Goal: Find specific page/section: Find specific page/section

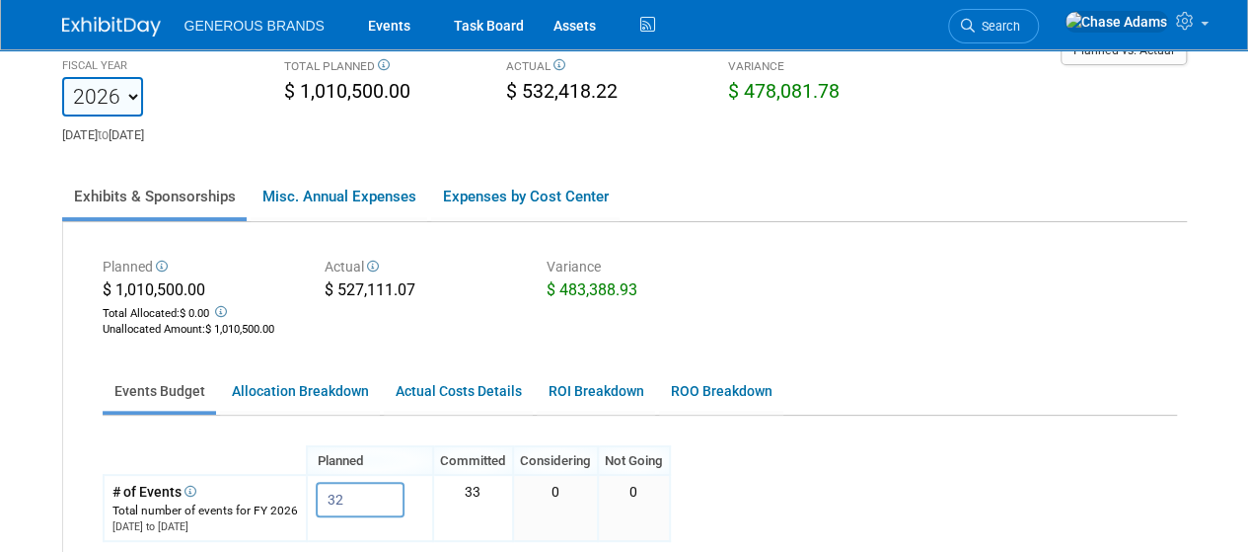
click at [99, 23] on img at bounding box center [111, 27] width 99 height 20
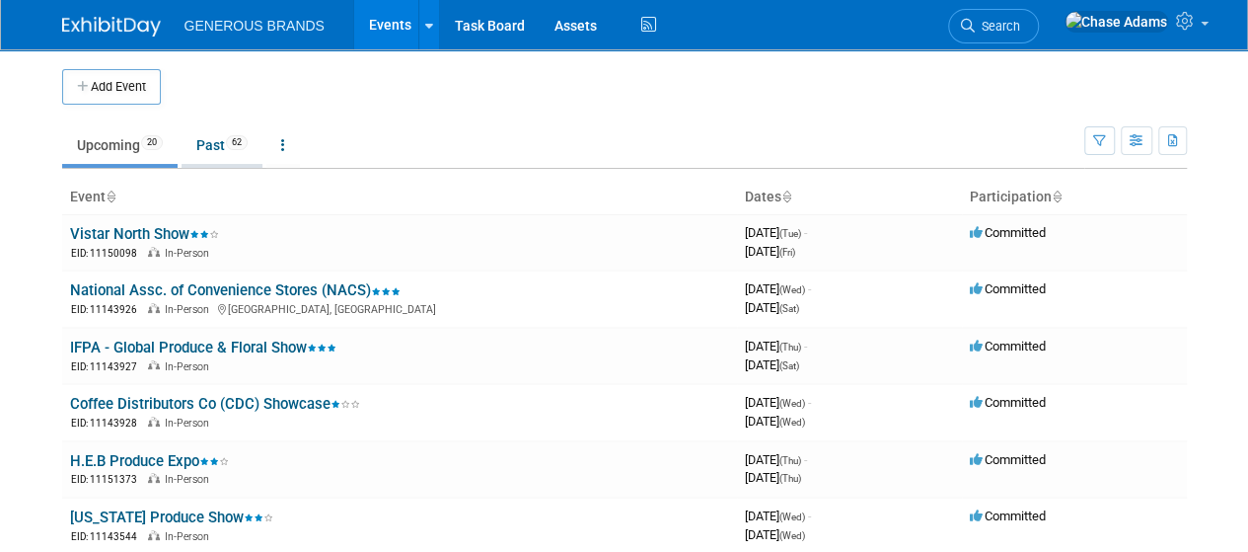
click at [220, 158] on link "Past 62" at bounding box center [222, 145] width 81 height 38
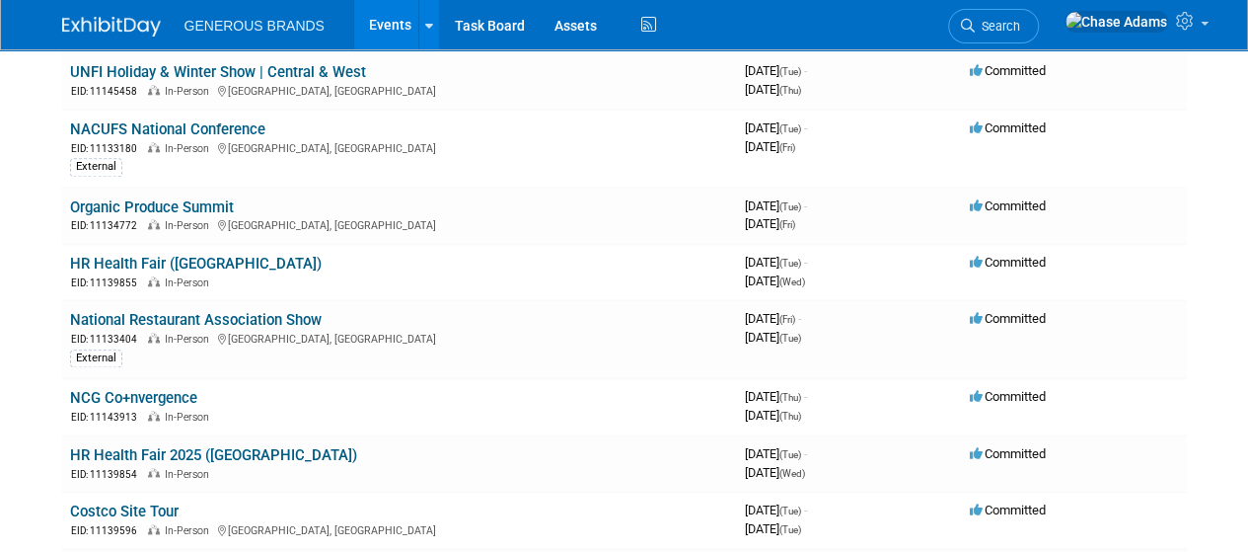
scroll to position [1040, 0]
click at [207, 200] on link "Organic Produce Summit" at bounding box center [152, 206] width 164 height 18
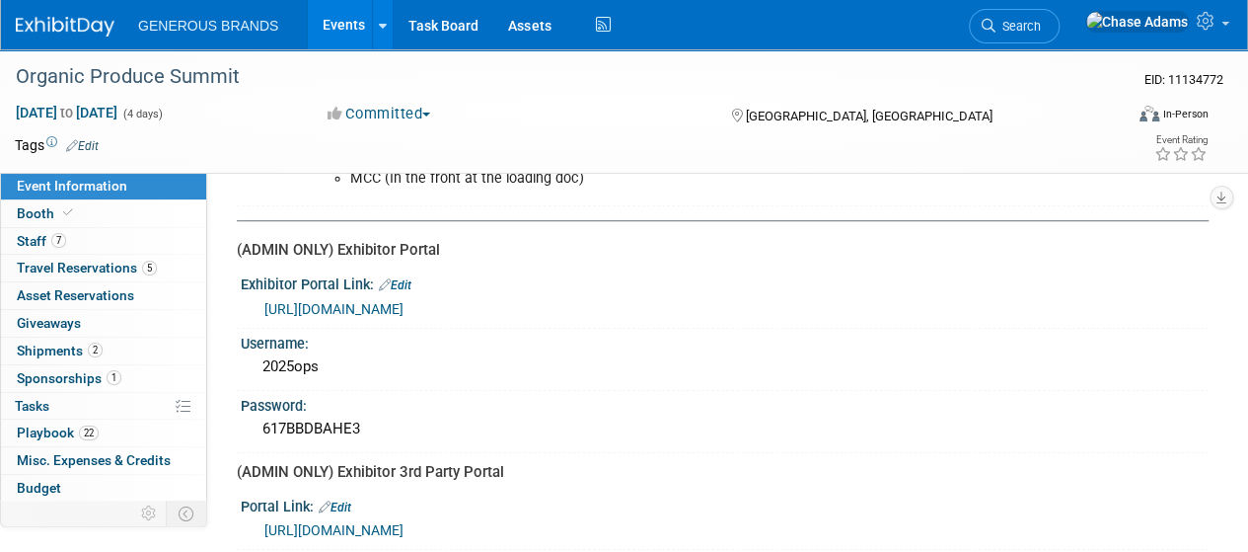
scroll to position [652, 0]
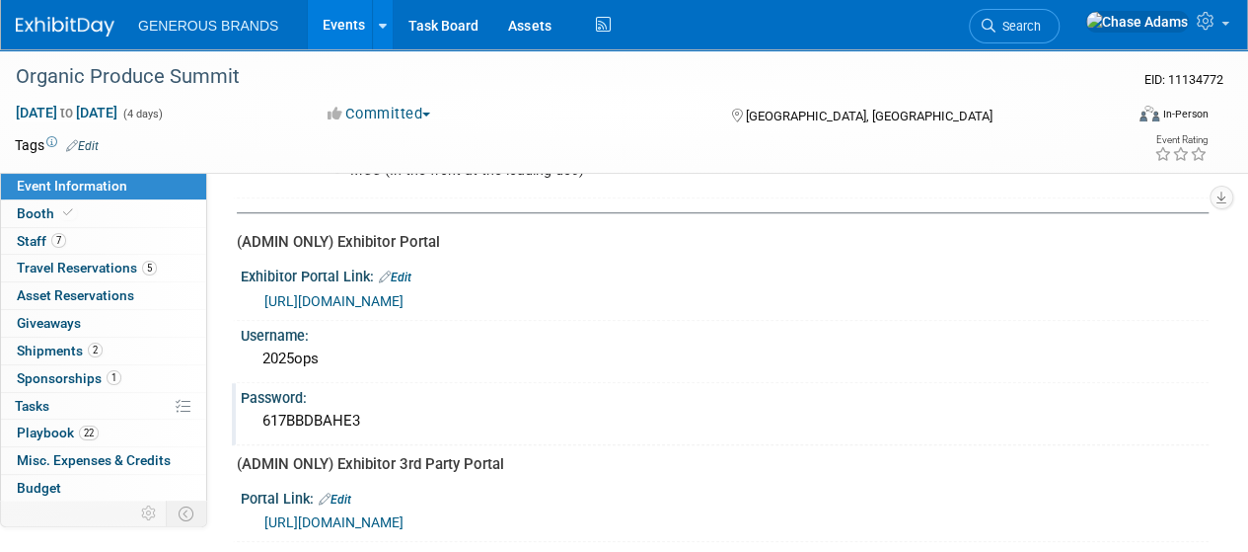
drag, startPoint x: 378, startPoint y: 416, endPoint x: 264, endPoint y: 412, distance: 113.6
click at [264, 412] on div "617BBDBAHE3" at bounding box center [725, 421] width 939 height 31
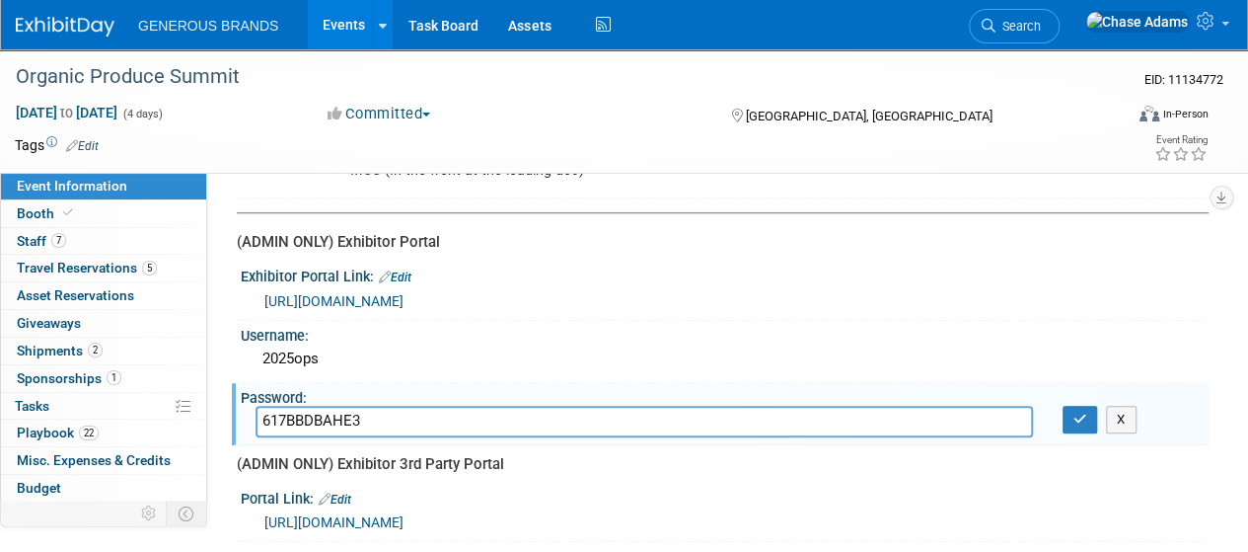
drag, startPoint x: 385, startPoint y: 410, endPoint x: 250, endPoint y: 410, distance: 135.2
click at [250, 410] on div "617BBDBAHE3" at bounding box center [644, 421] width 807 height 31
click at [543, 369] on div "Username: 2025ops" at bounding box center [720, 352] width 977 height 62
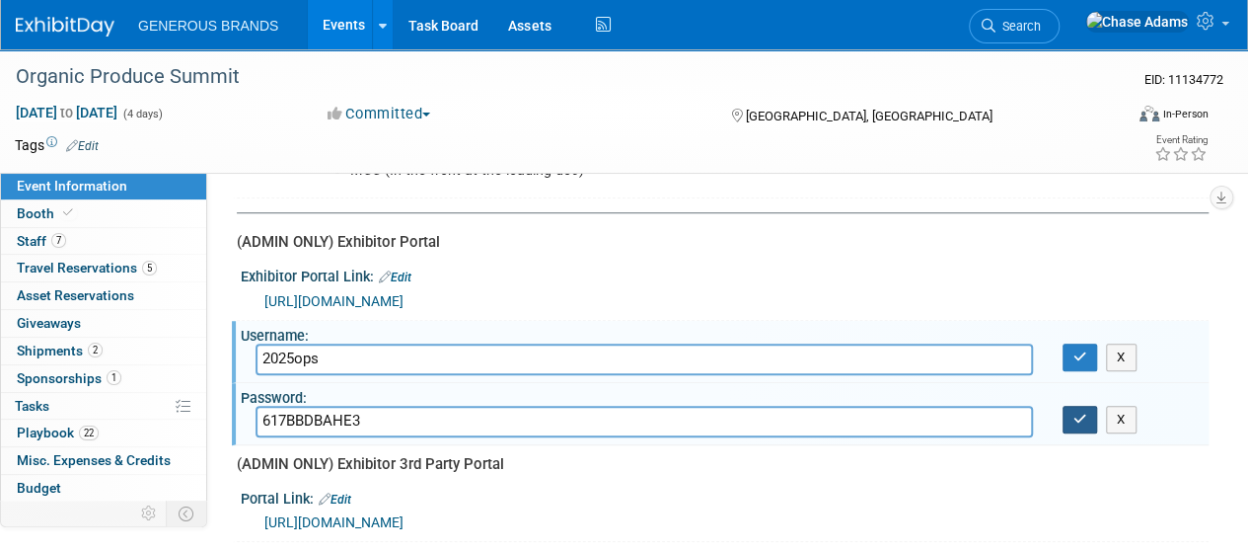
click at [1068, 406] on button "button" at bounding box center [1081, 420] width 36 height 28
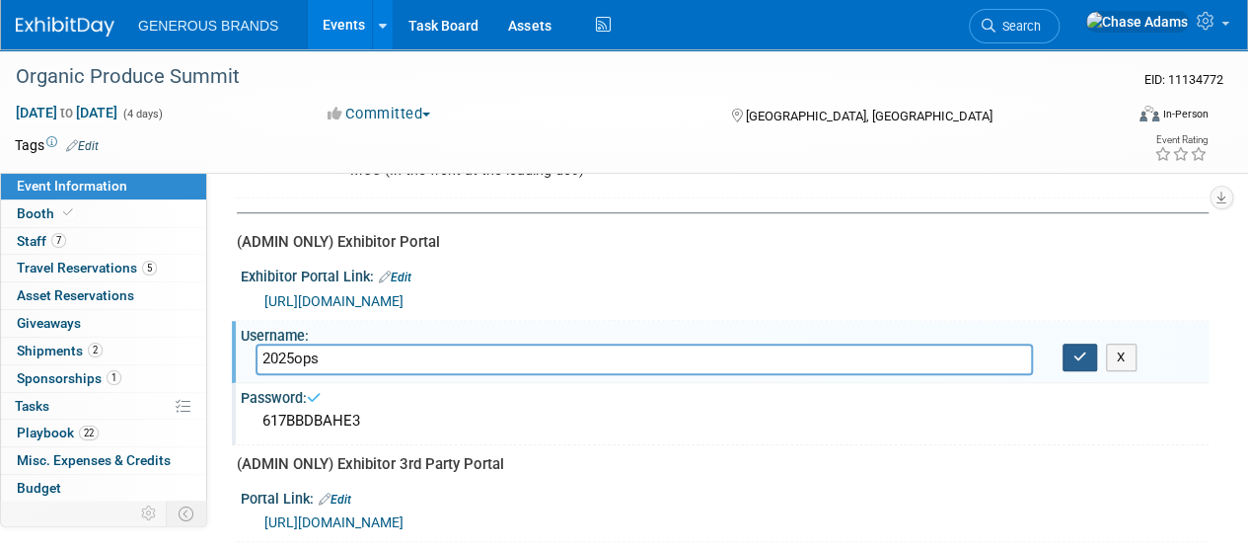
click at [1074, 350] on icon "button" at bounding box center [1081, 356] width 14 height 13
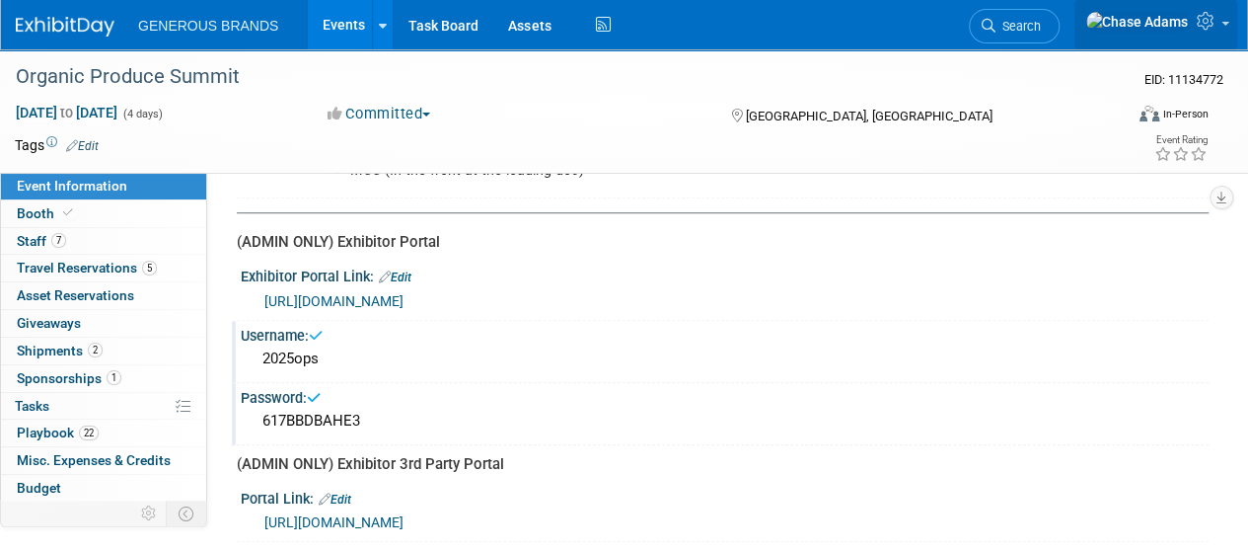
click at [1225, 25] on link at bounding box center [1156, 24] width 163 height 49
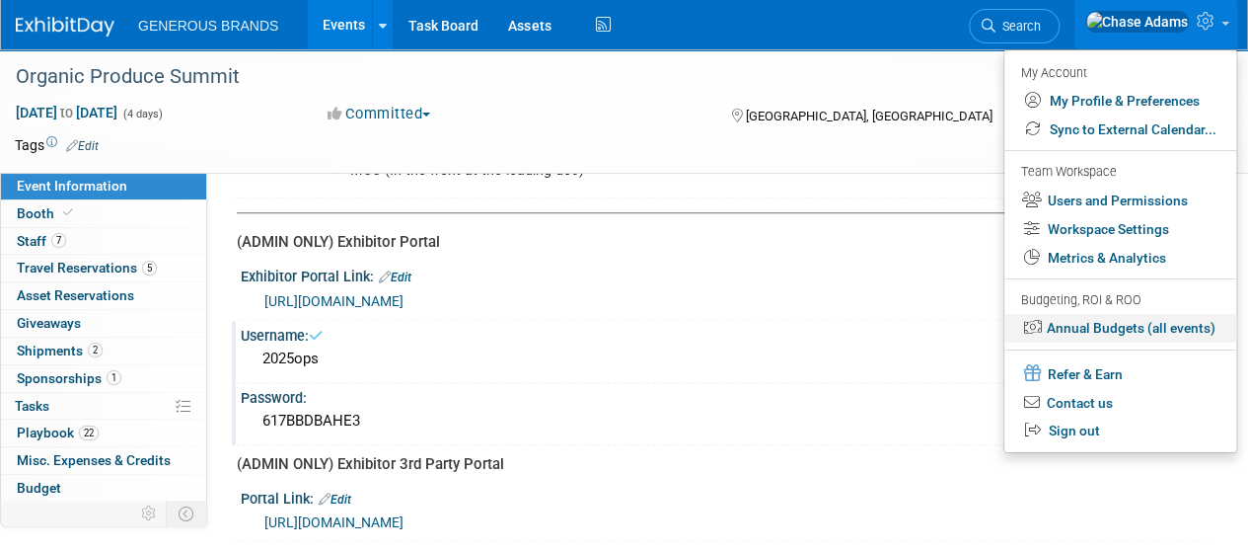
click at [1079, 329] on link "Annual Budgets (all events)" at bounding box center [1121, 328] width 232 height 29
